Goal: Task Accomplishment & Management: Use online tool/utility

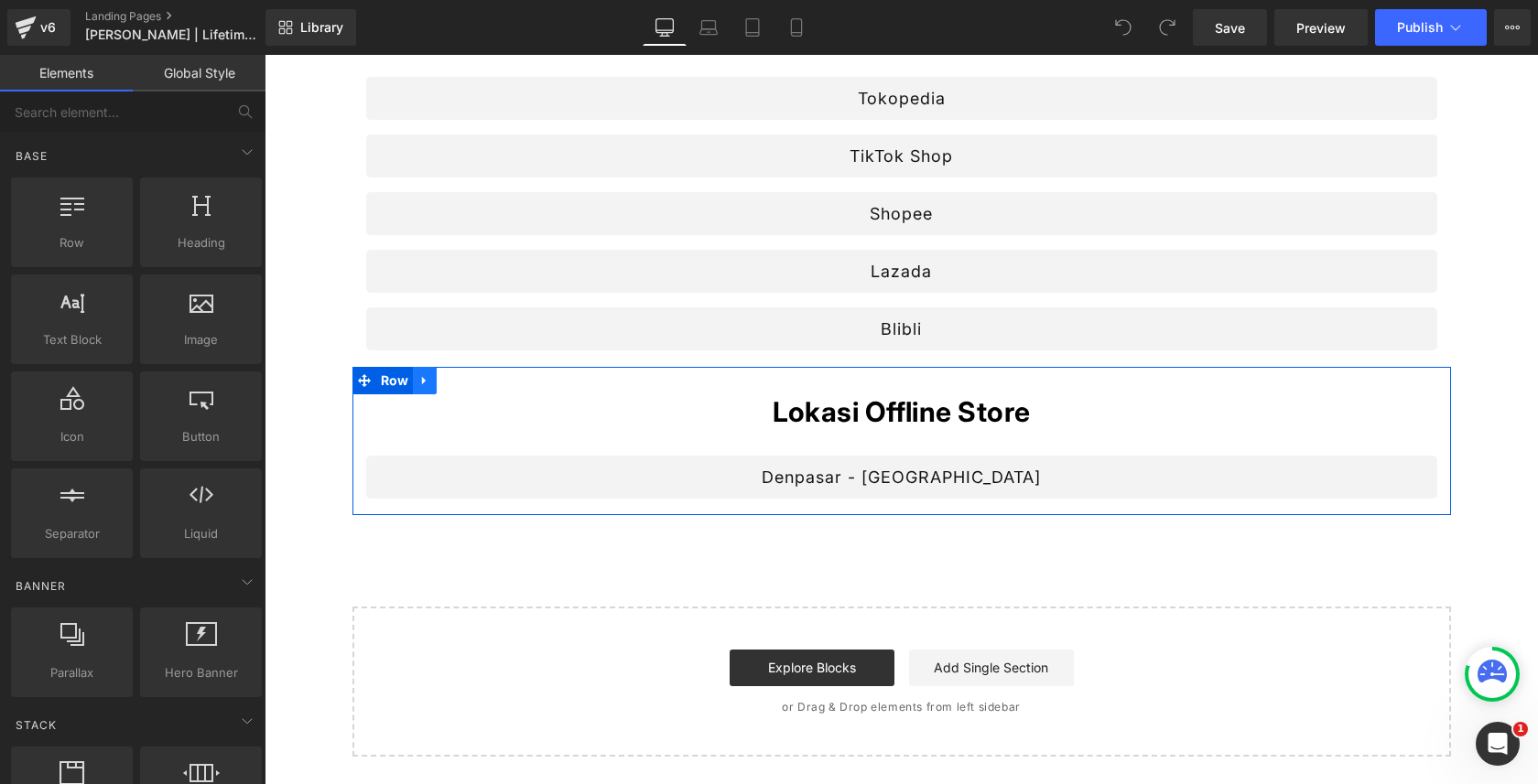
click at [426, 385] on icon at bounding box center [425, 381] width 13 height 14
click at [464, 381] on link at bounding box center [472, 381] width 24 height 27
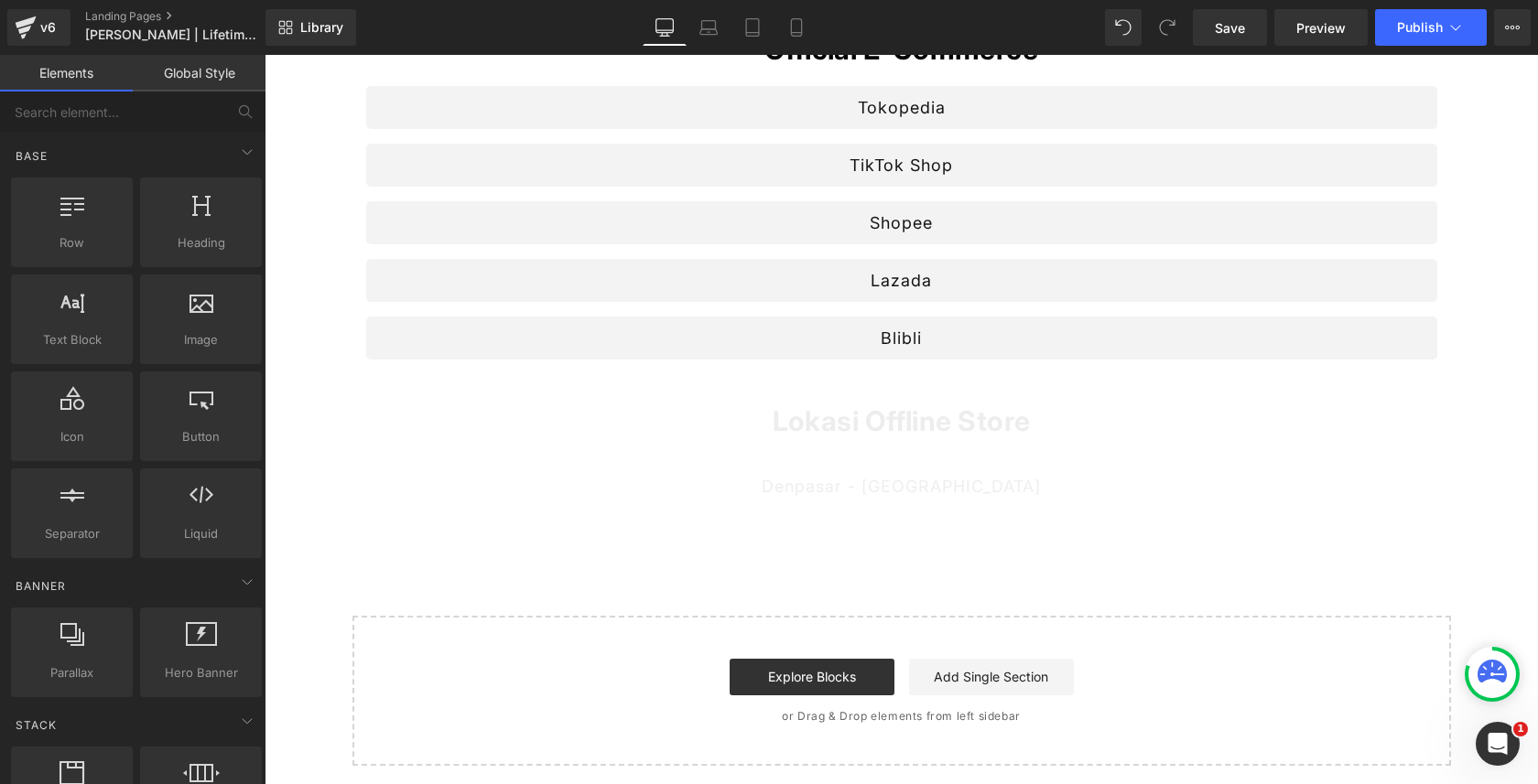
scroll to position [232, 0]
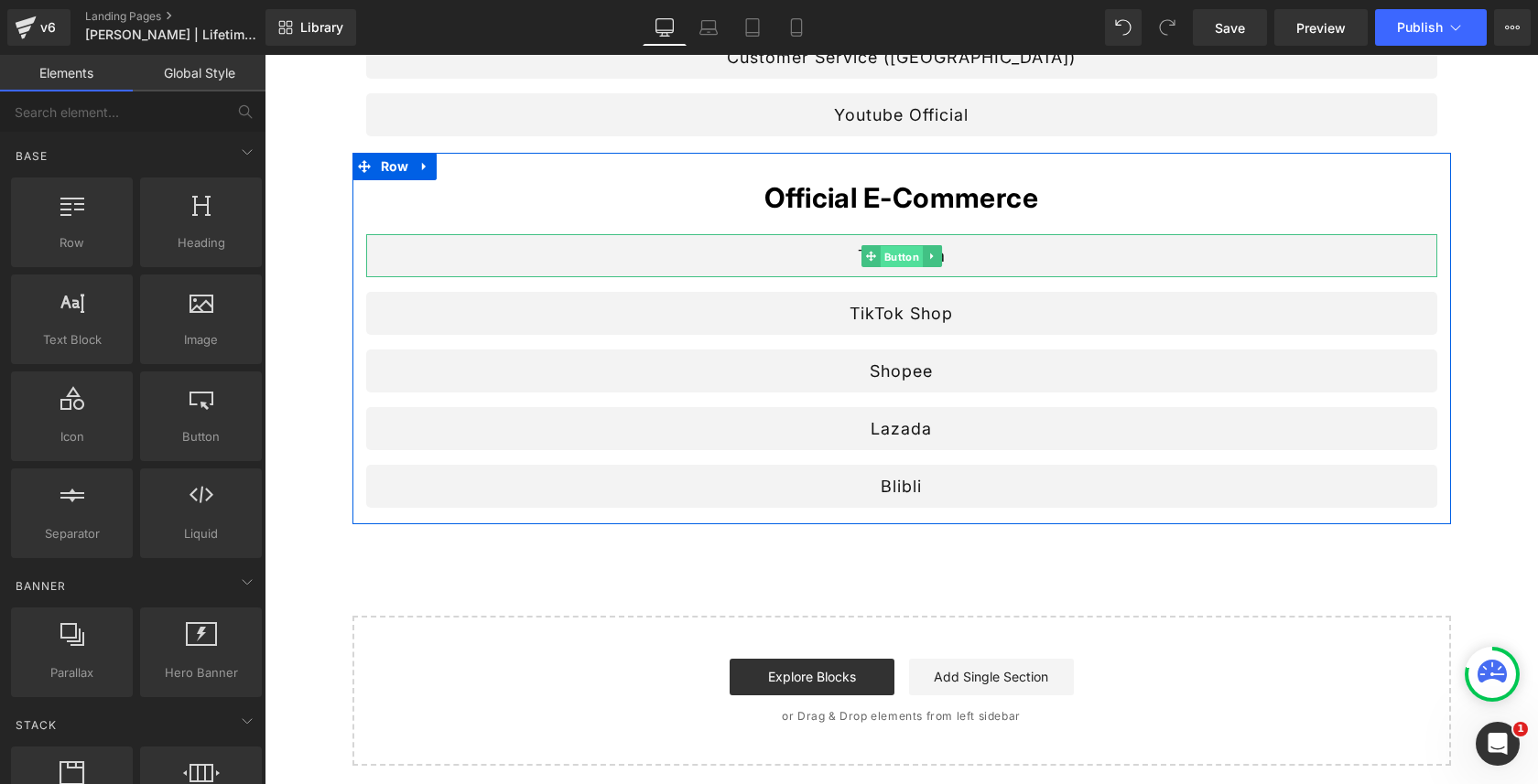
click at [892, 258] on span "Button" at bounding box center [901, 255] width 42 height 22
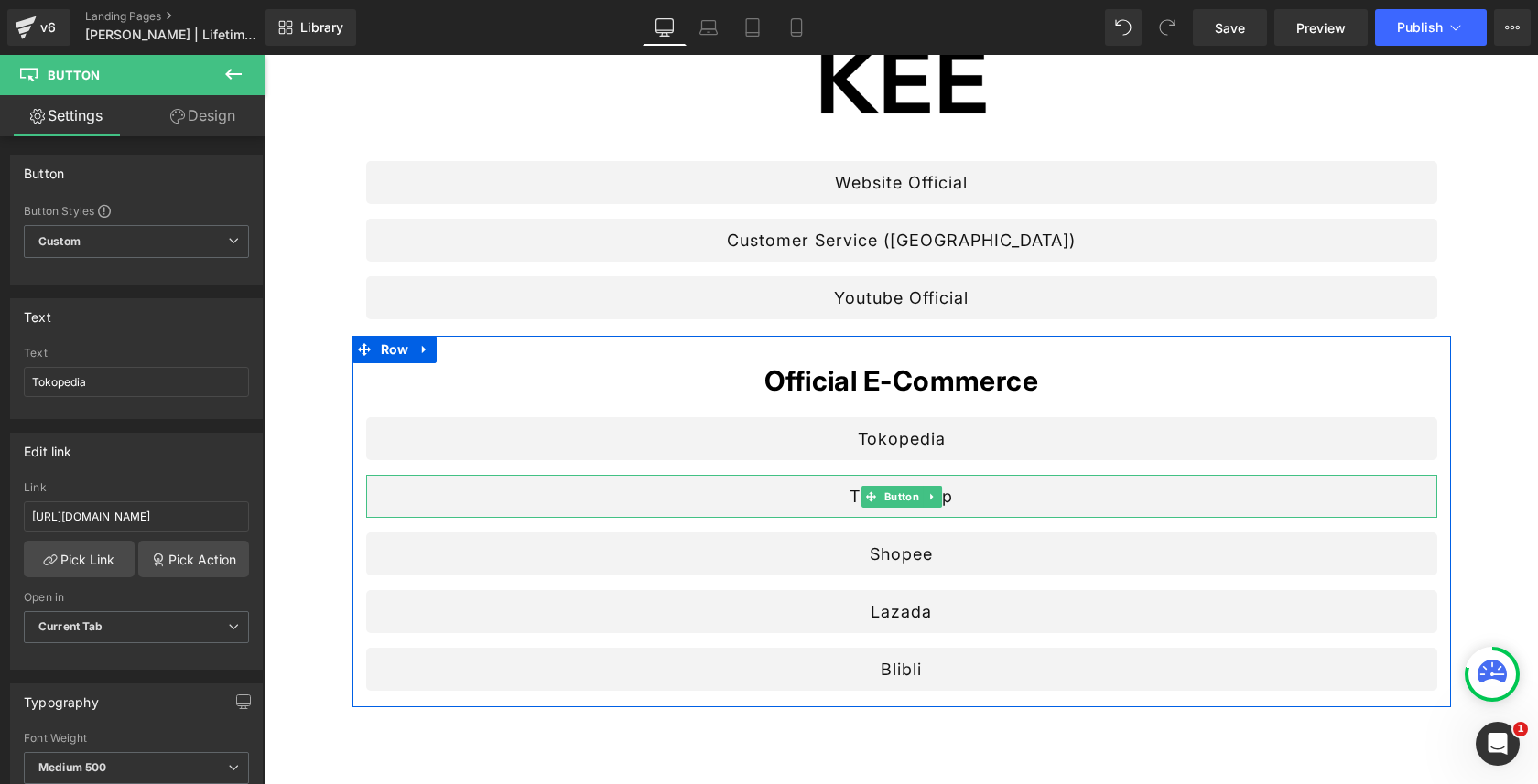
scroll to position [0, 0]
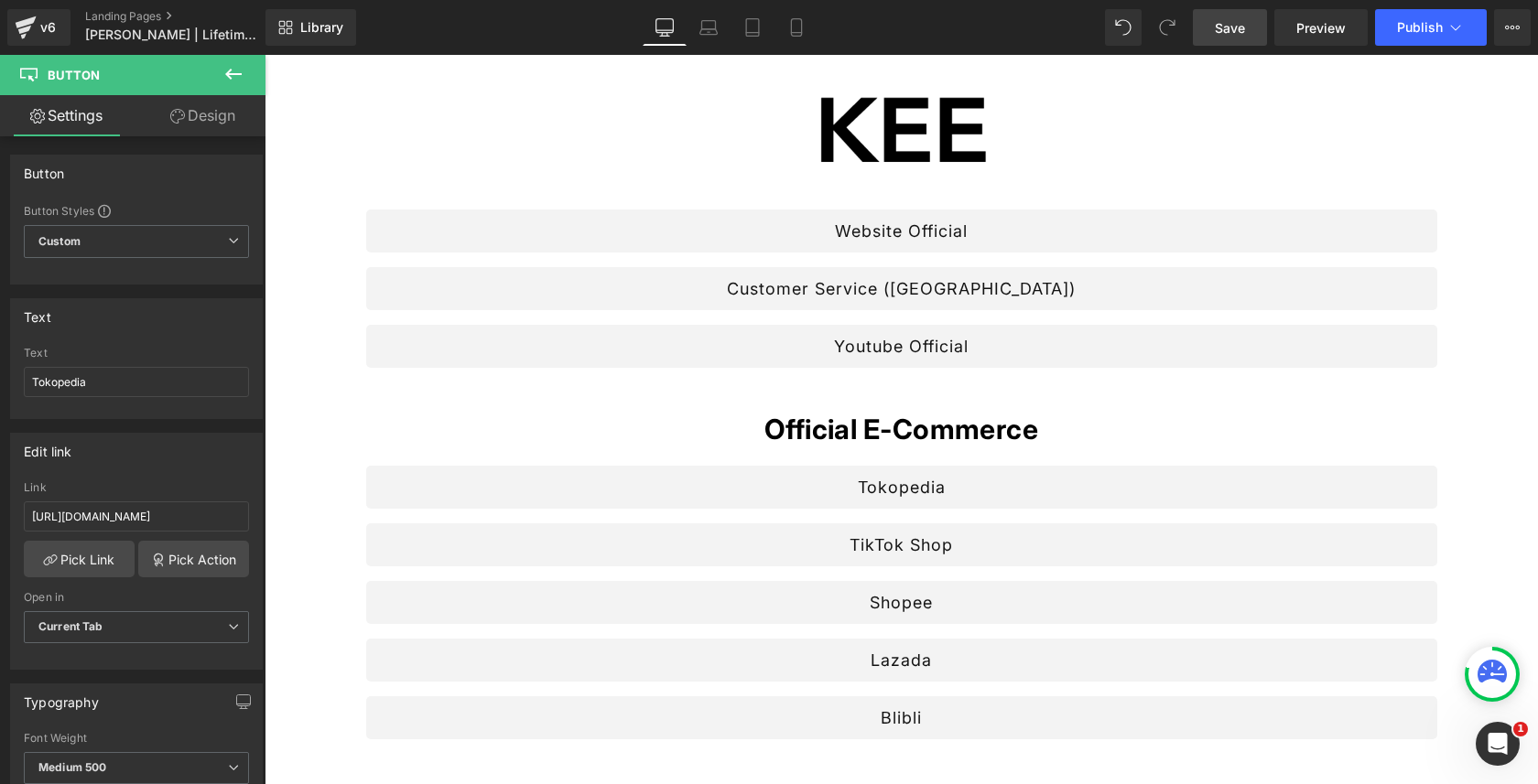
click at [1250, 17] on link "Save" at bounding box center [1230, 27] width 74 height 37
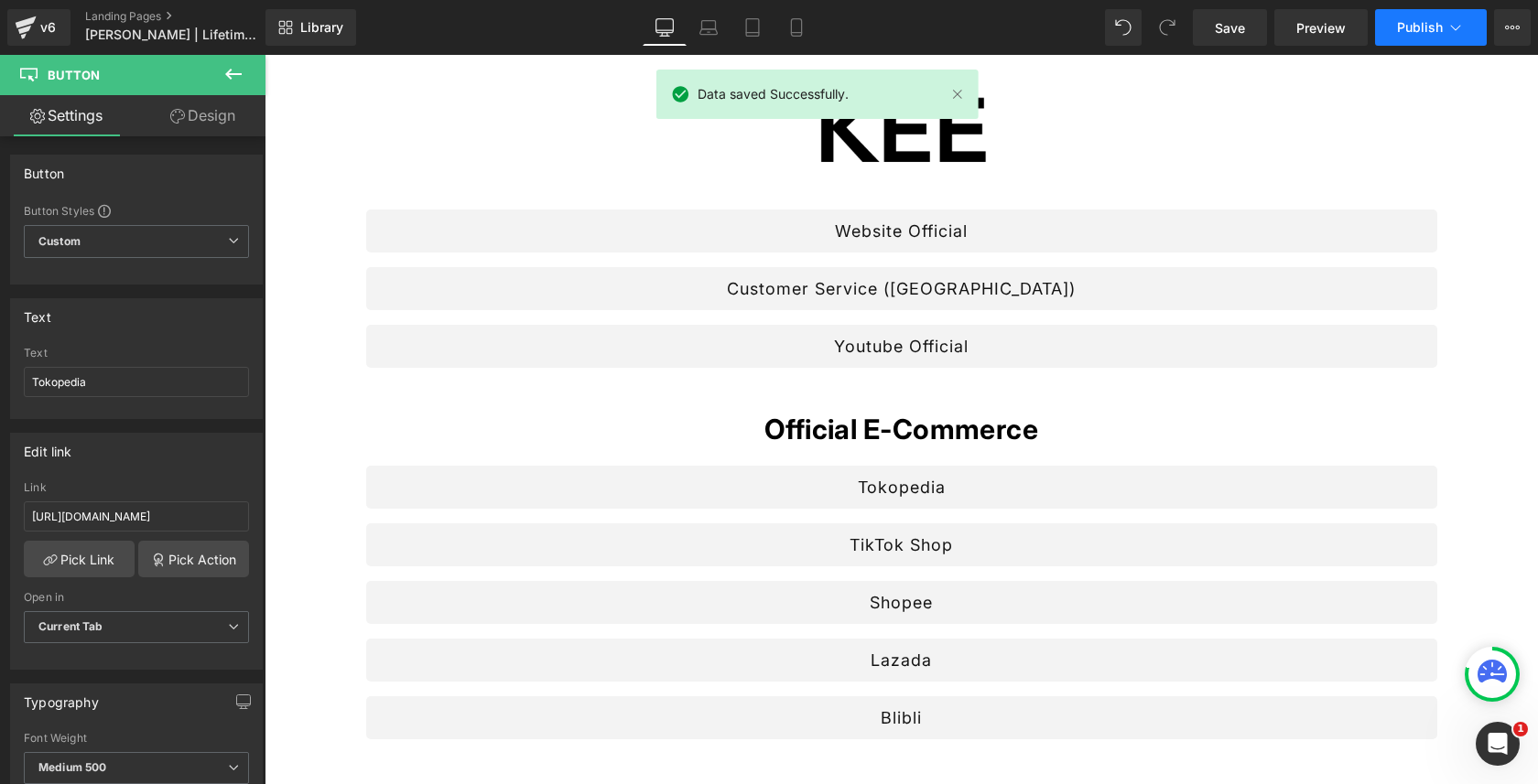
click at [1422, 25] on span "Publish" at bounding box center [1419, 27] width 46 height 15
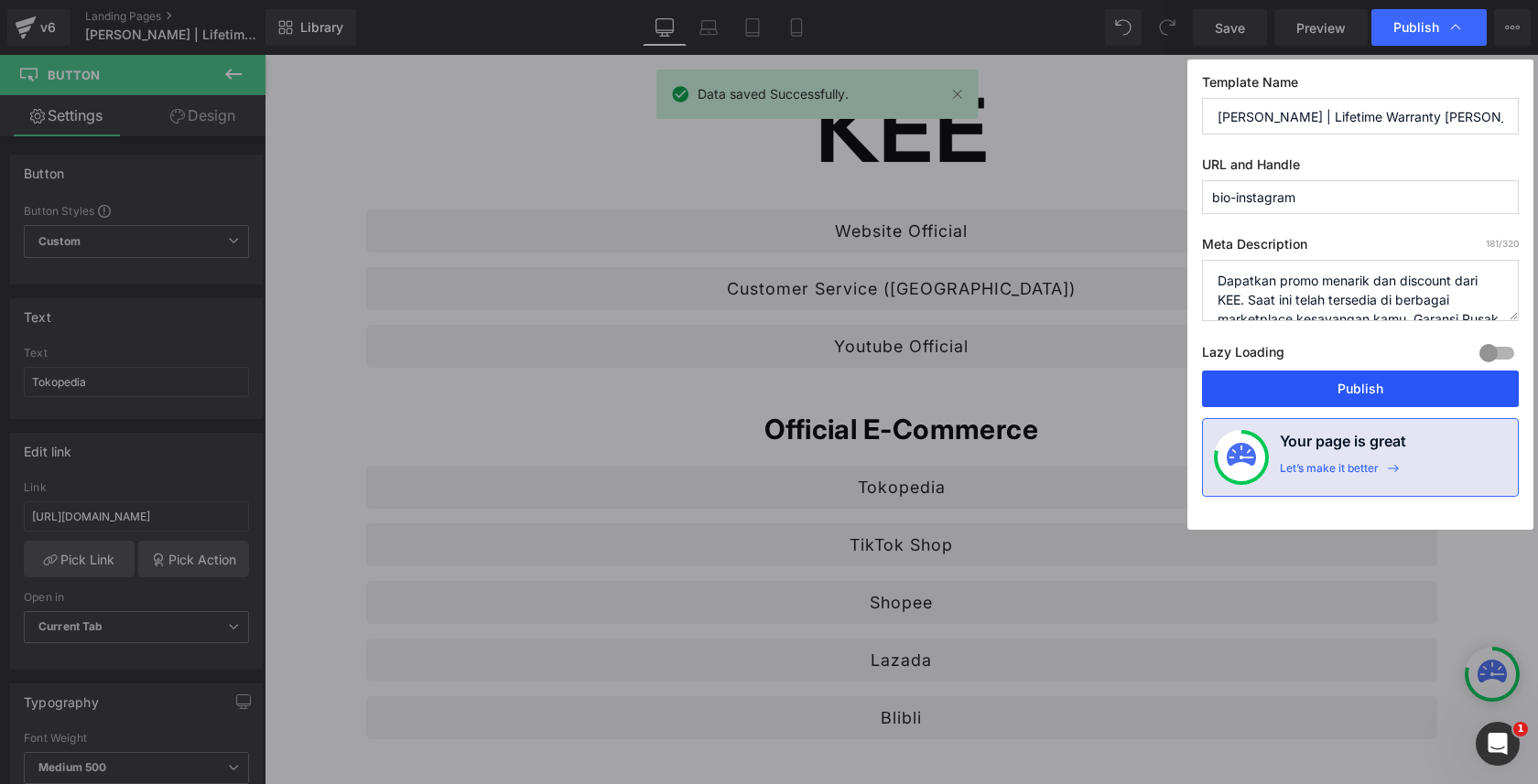
click at [1318, 378] on button "Publish" at bounding box center [1360, 388] width 317 height 37
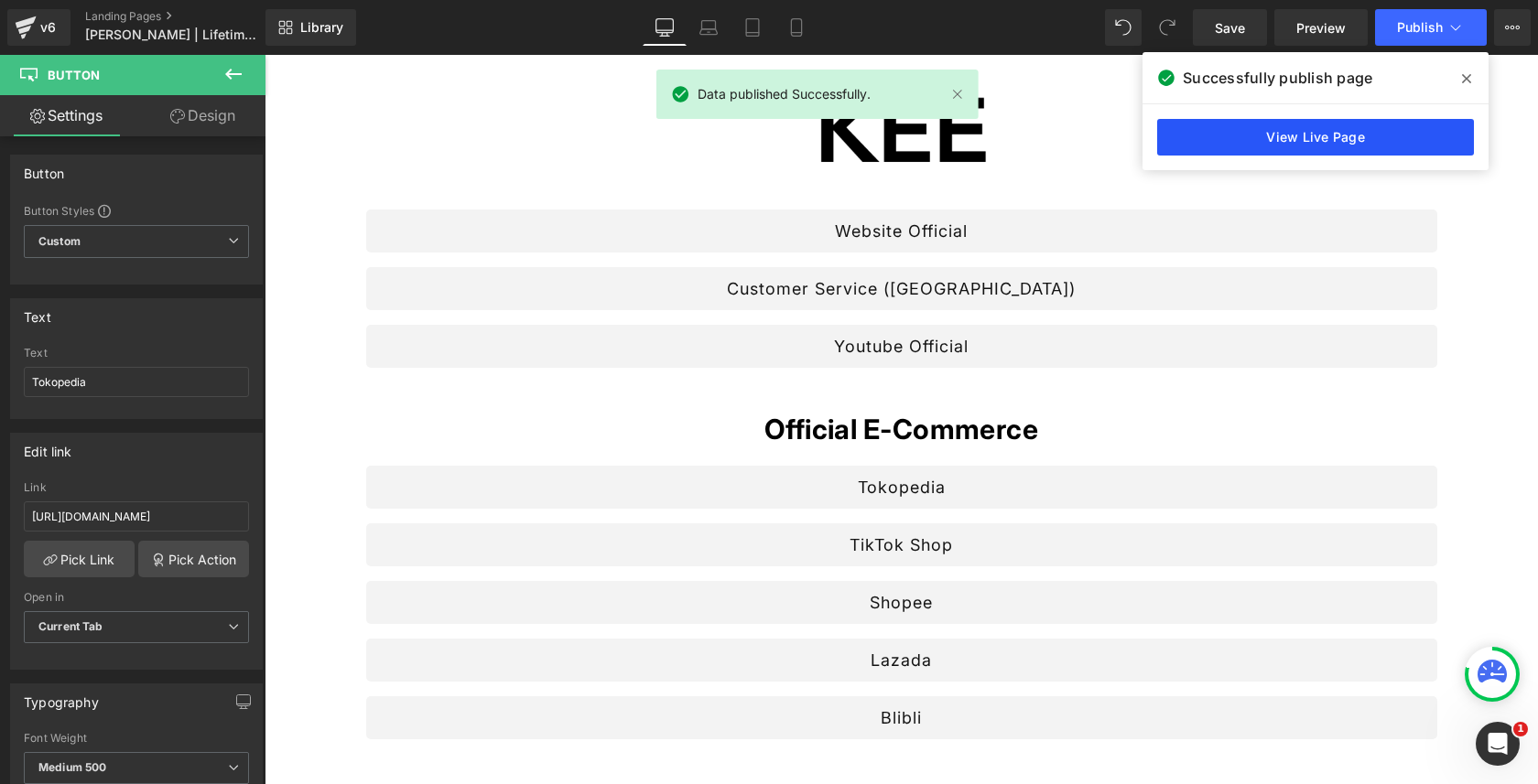
click at [1244, 119] on link "View Live Page" at bounding box center [1316, 137] width 317 height 37
